Goal: Transaction & Acquisition: Purchase product/service

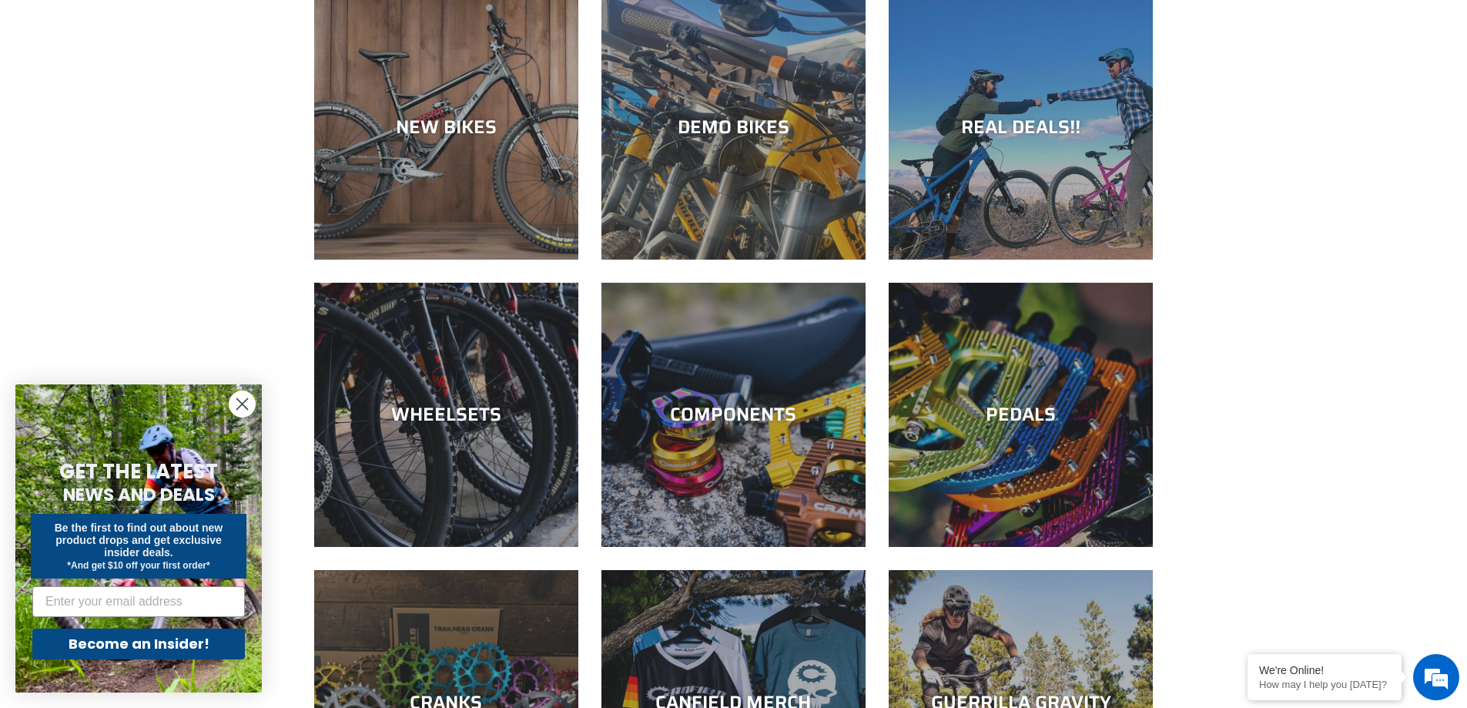
scroll to position [154, 0]
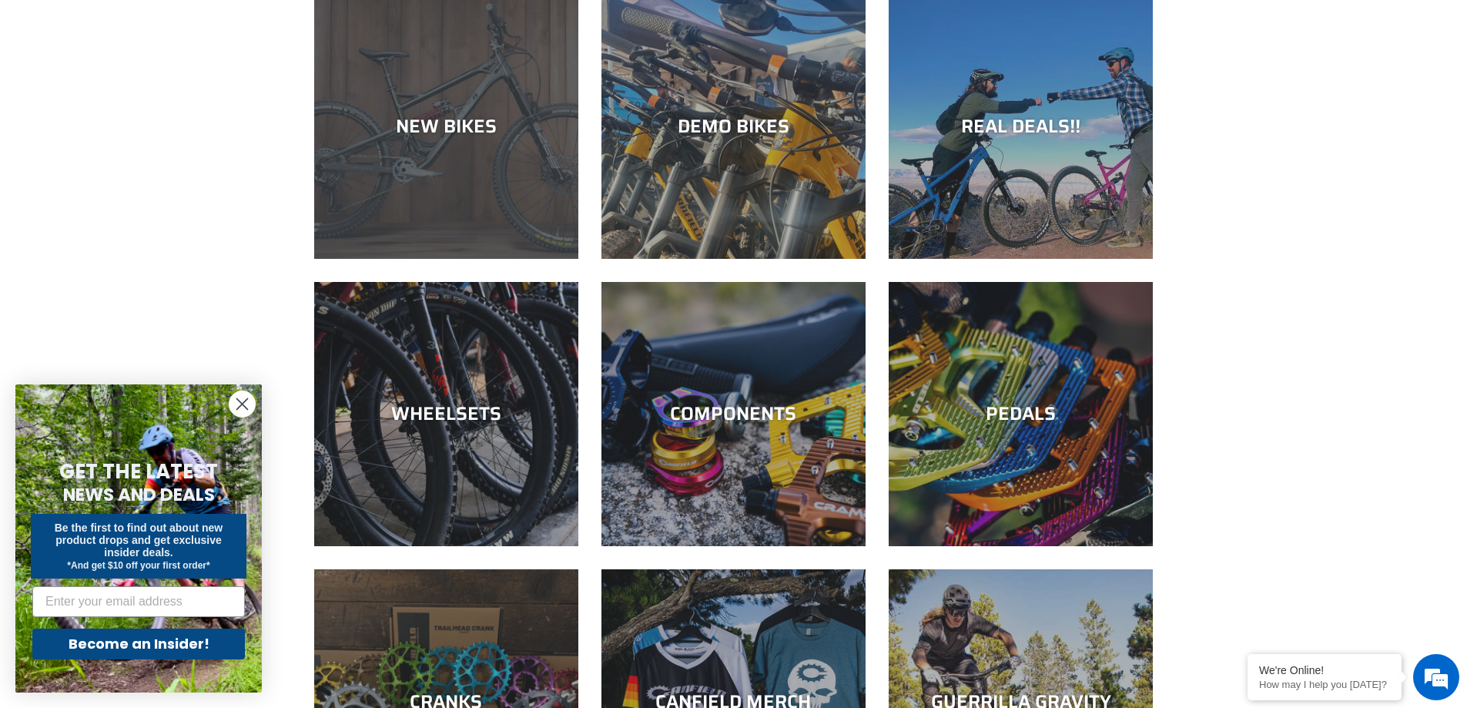
click at [494, 259] on div "NEW BIKES" at bounding box center [446, 259] width 264 height 0
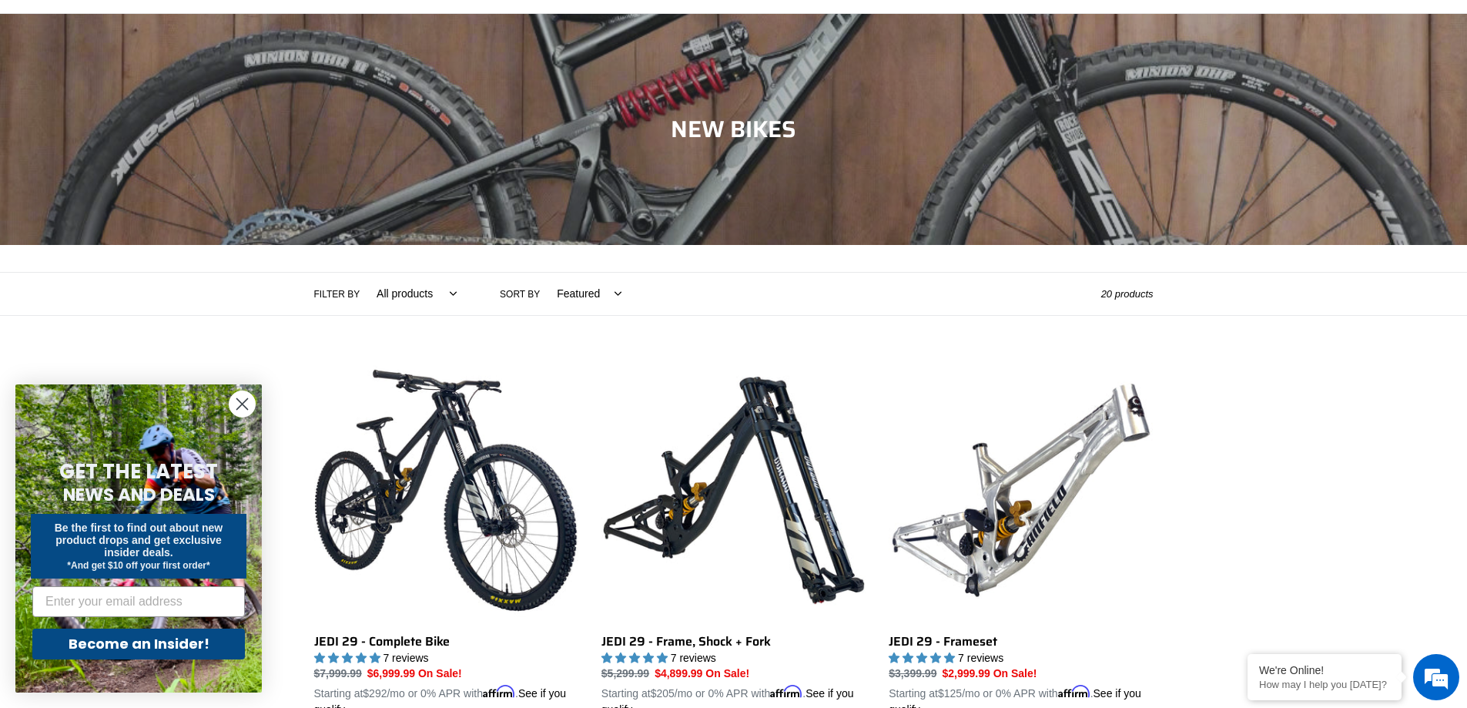
scroll to position [308, 0]
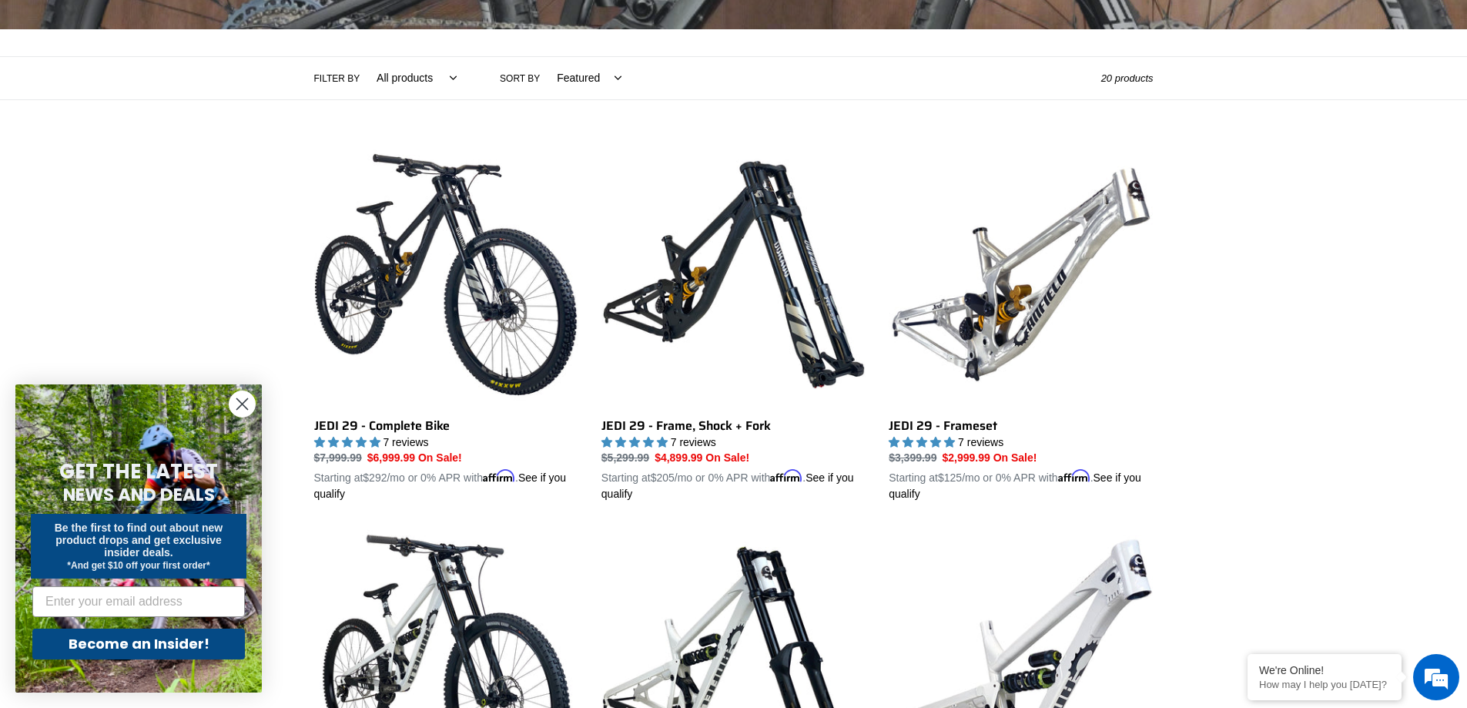
click at [239, 404] on circle "Close dialog" at bounding box center [241, 403] width 25 height 25
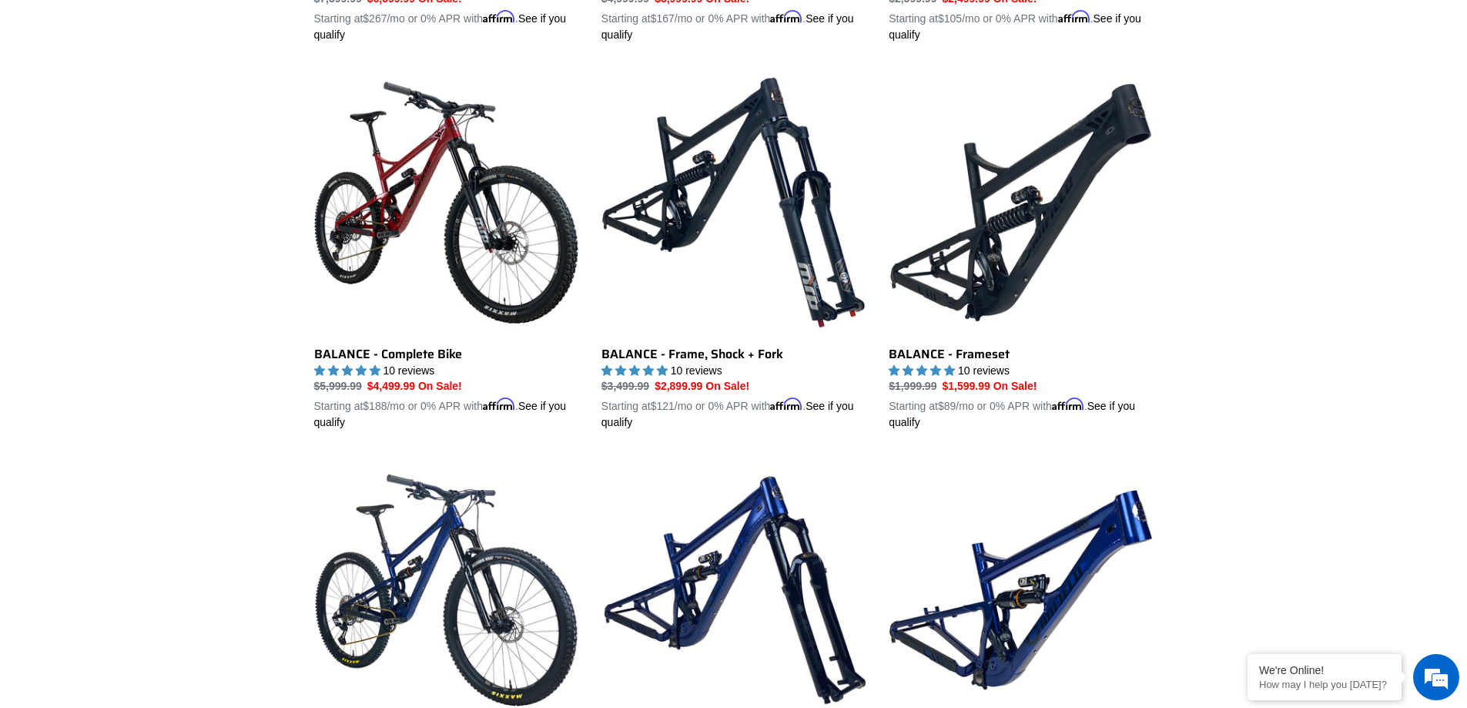
scroll to position [1540, 0]
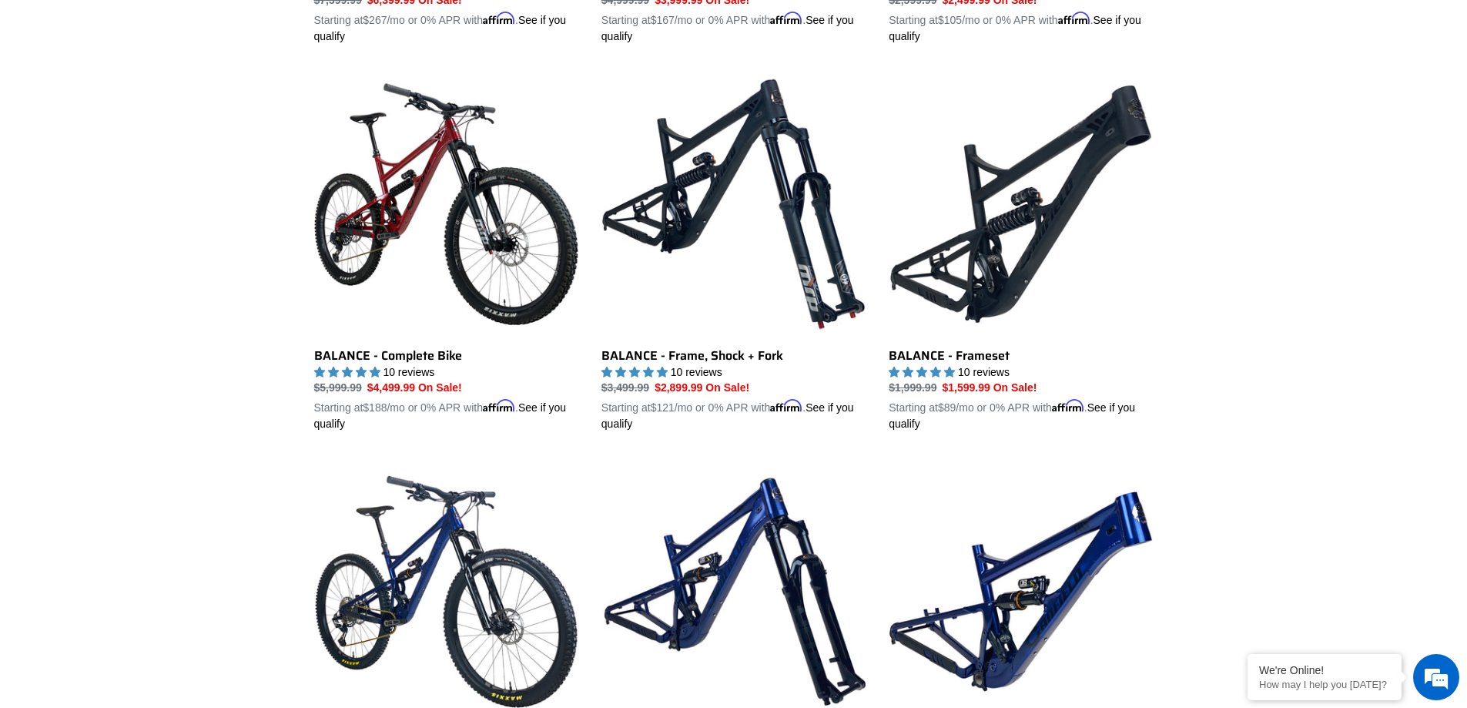
click at [1323, 281] on div "Collection: NEW BIKES Filter by All products 275 29er balance BFCM23 BFCM24 CBF…" at bounding box center [733, 80] width 1467 height 3028
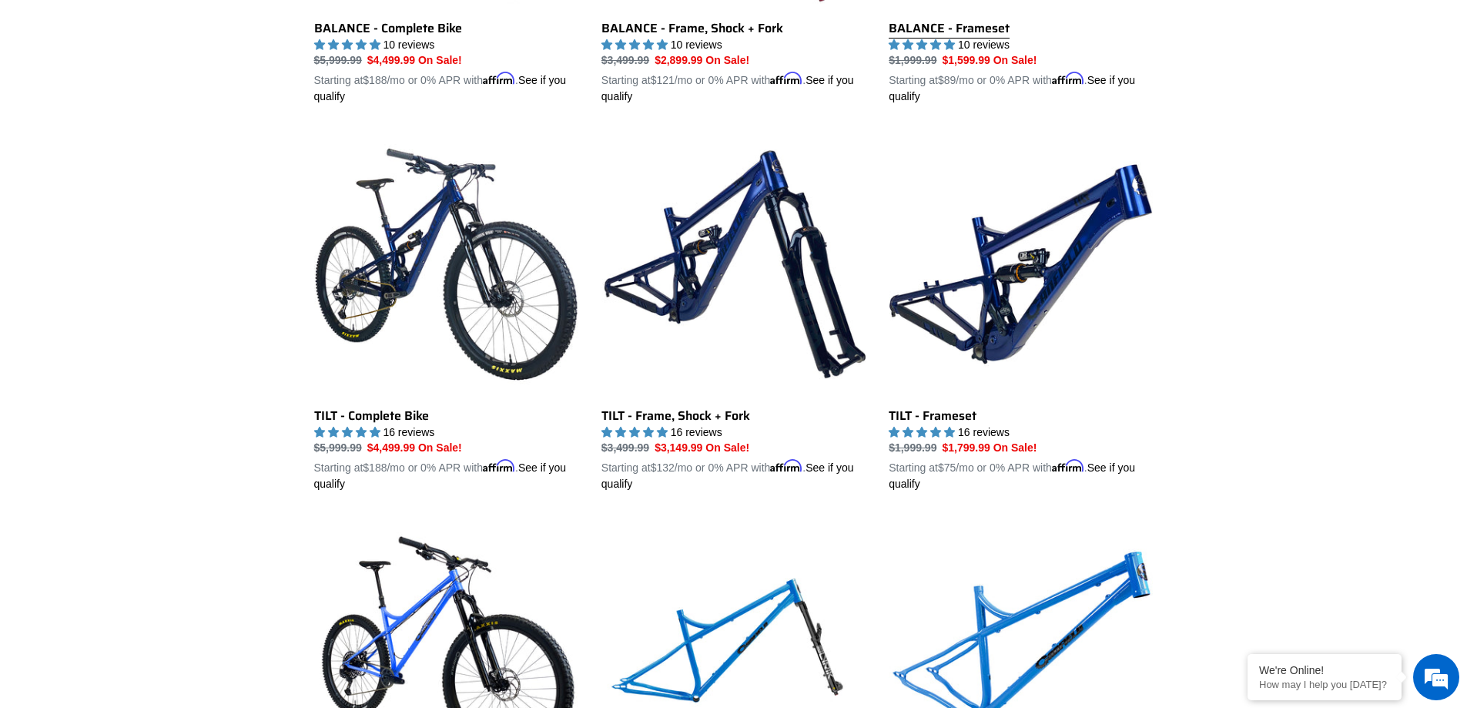
scroll to position [1848, 0]
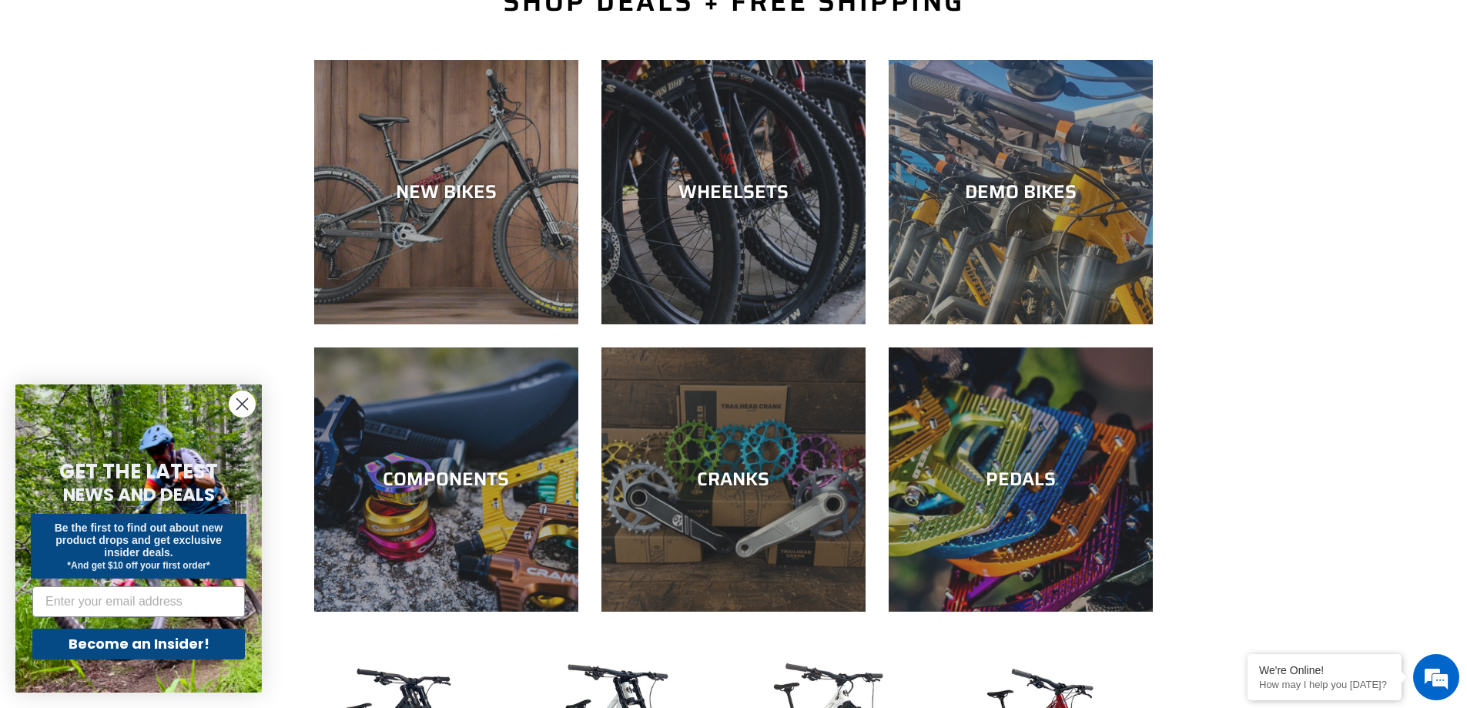
scroll to position [154, 0]
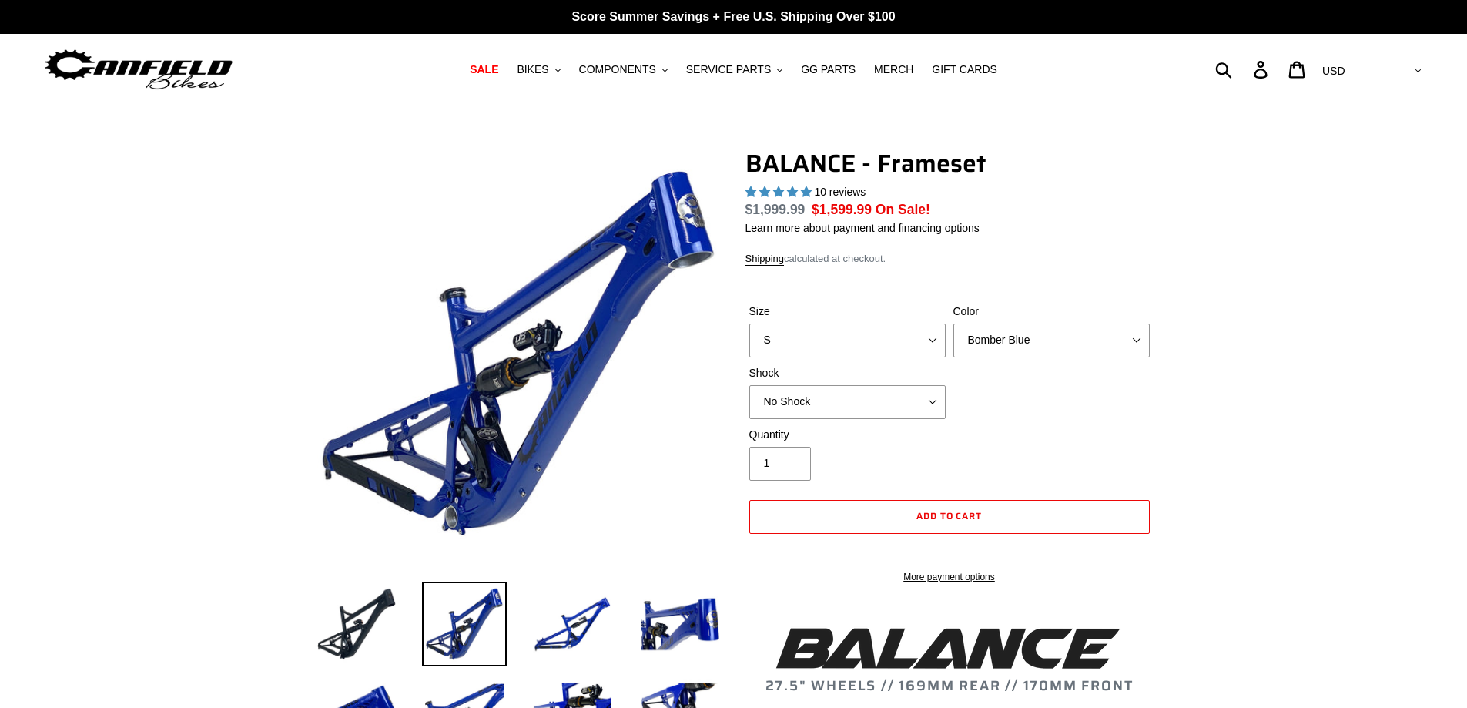
select select "highest-rating"
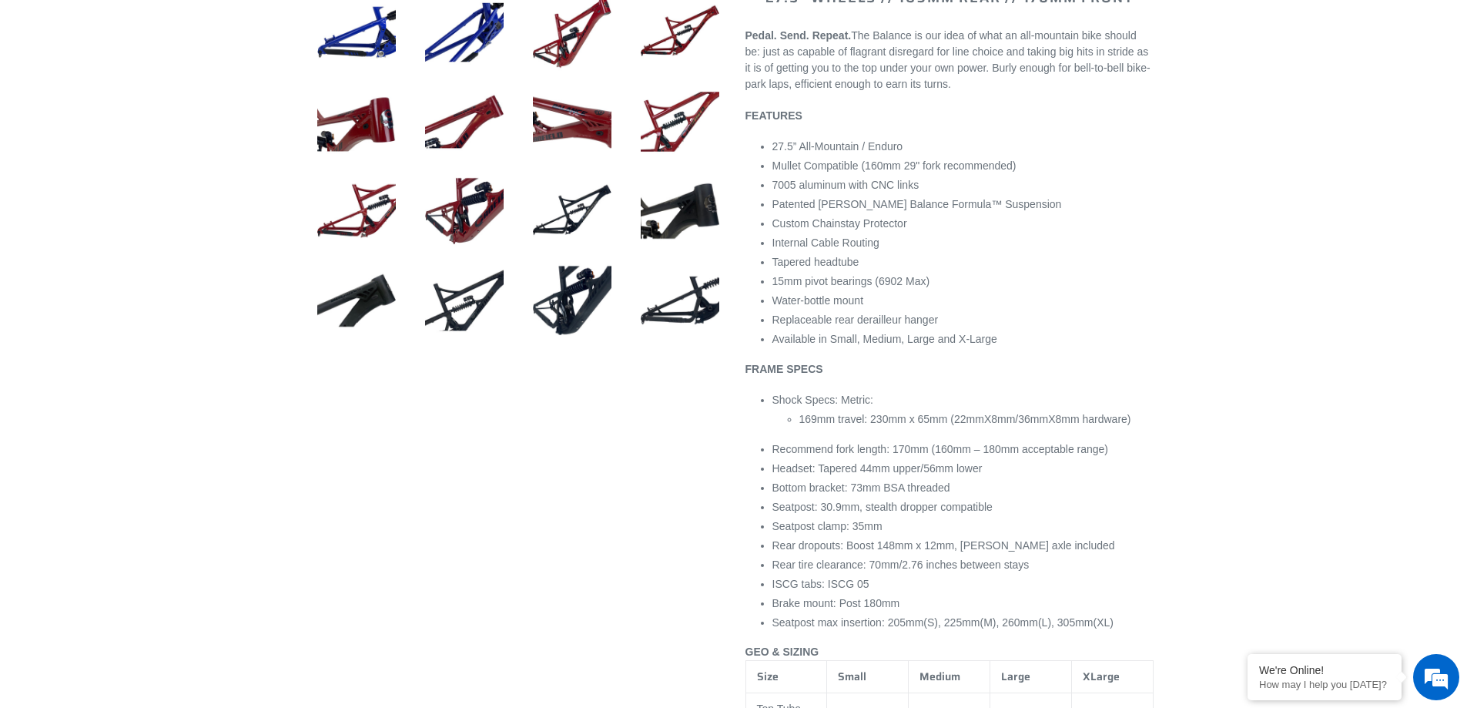
scroll to position [154, 0]
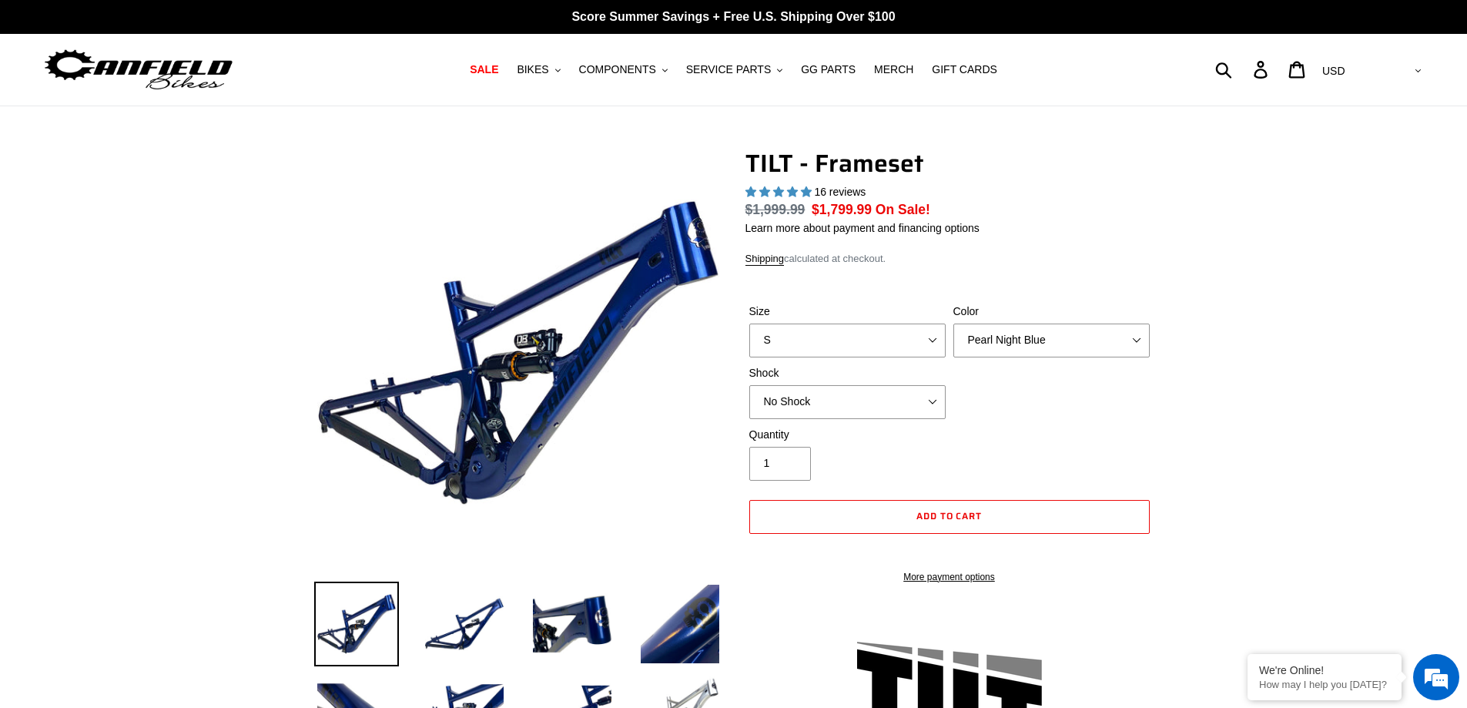
select select "highest-rating"
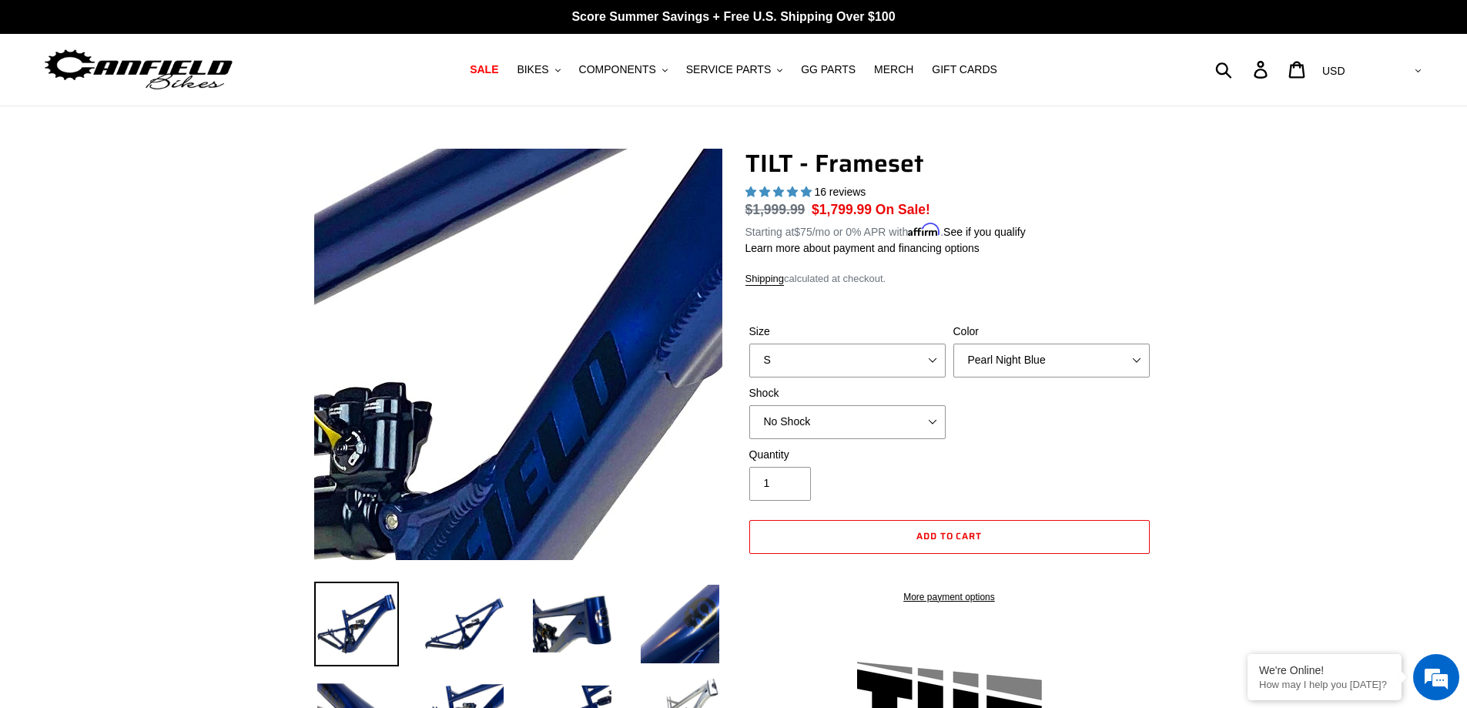
click at [608, 310] on img at bounding box center [258, 477] width 1577 height 1577
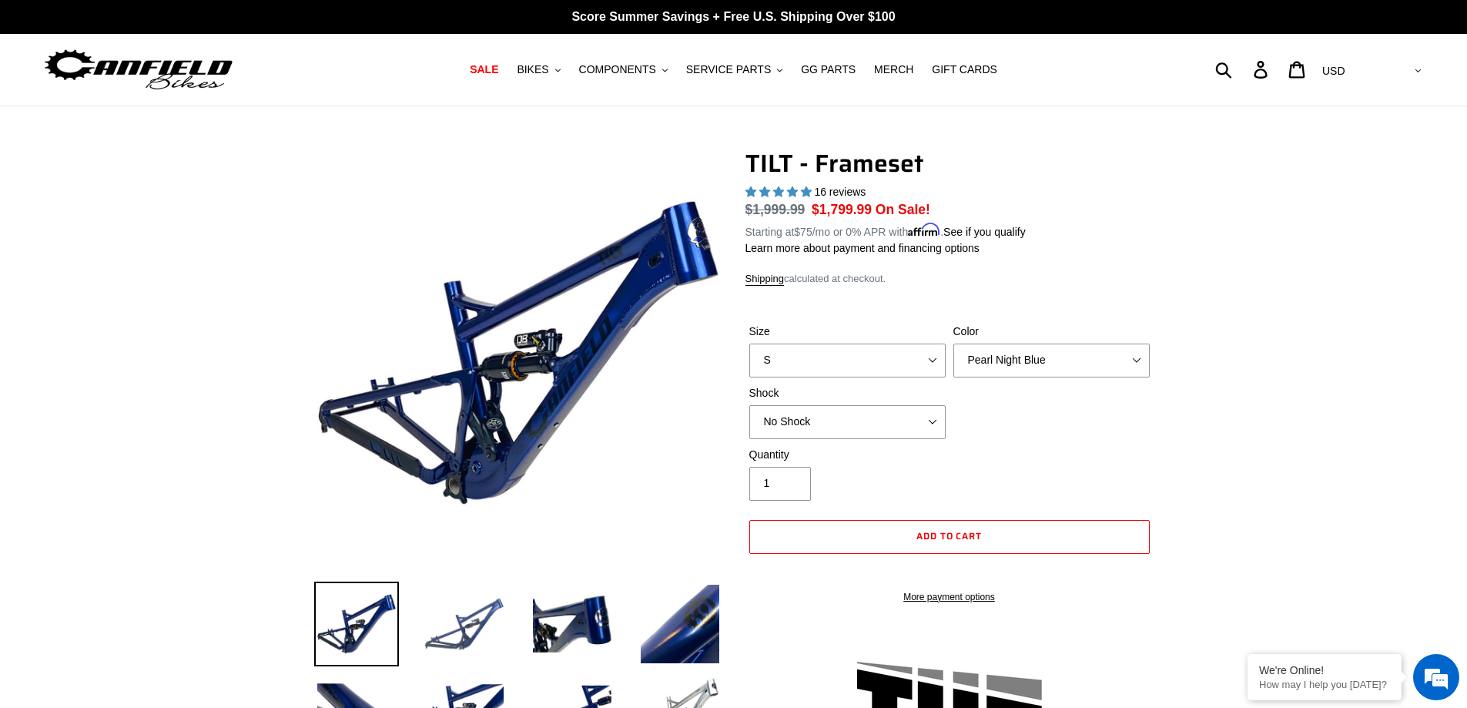
click at [457, 634] on img at bounding box center [464, 623] width 85 height 85
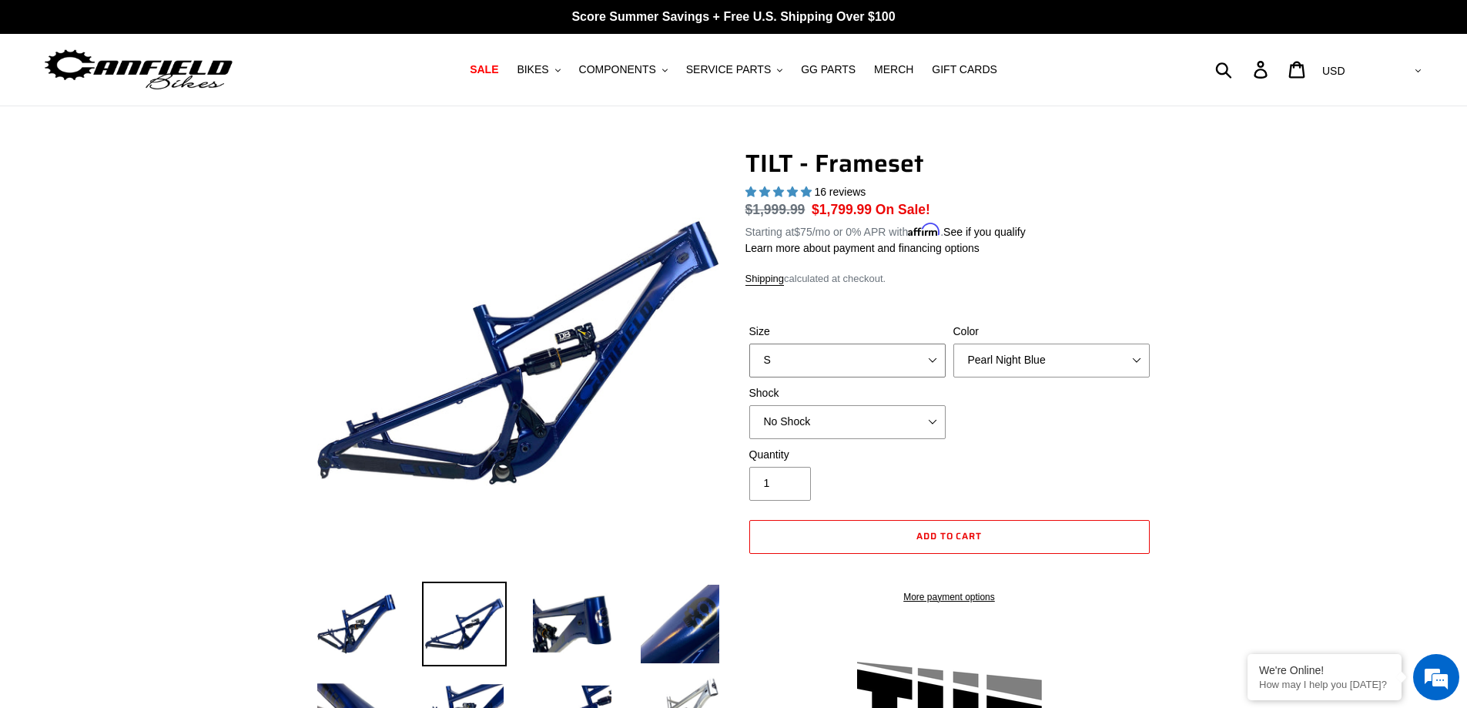
click at [846, 360] on select "S M L XL" at bounding box center [847, 360] width 196 height 34
select select "M"
click at [749, 343] on select "S M L XL" at bounding box center [847, 360] width 196 height 34
click at [1051, 365] on select "Pearl Night Blue Stealth Silver" at bounding box center [1051, 360] width 196 height 34
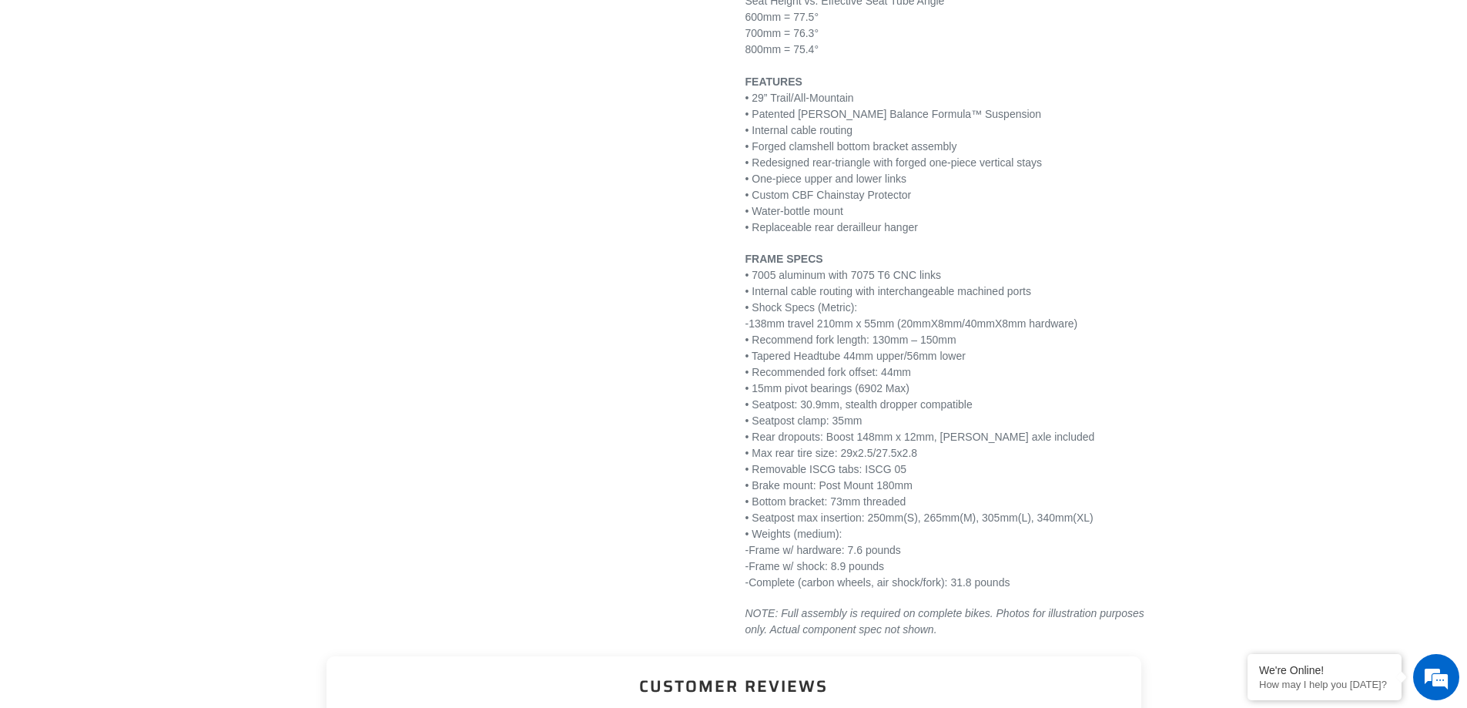
scroll to position [1925, 0]
